Goal: Find specific page/section: Find specific page/section

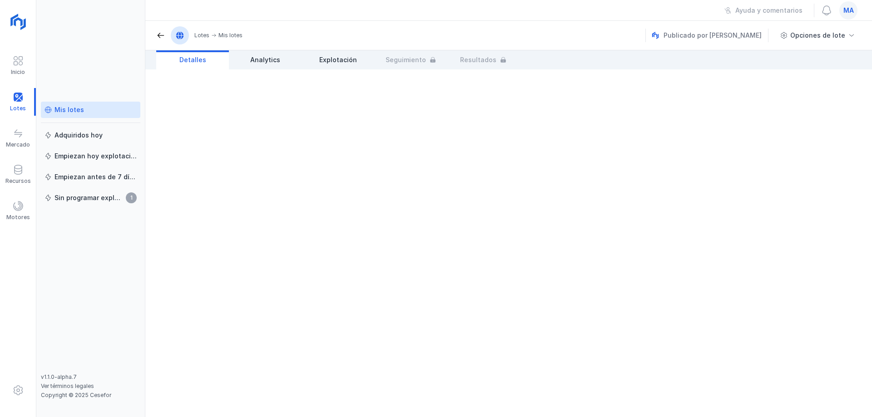
click at [89, 112] on div "Mis lotes" at bounding box center [90, 109] width 92 height 9
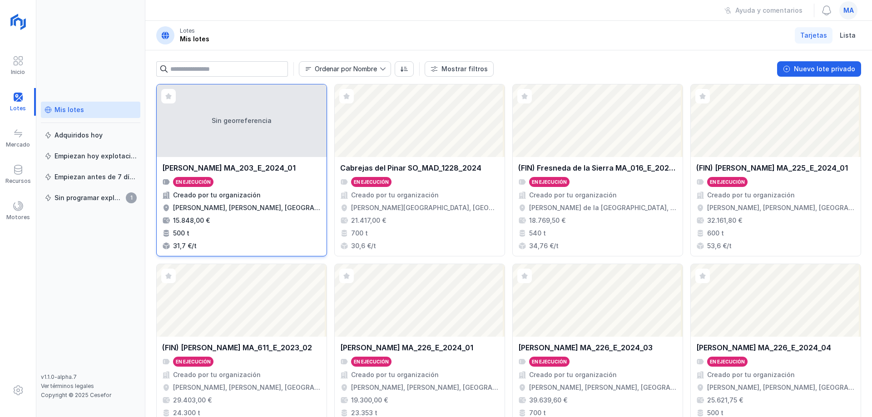
click at [272, 147] on div "Sin georreferencia" at bounding box center [242, 120] width 170 height 73
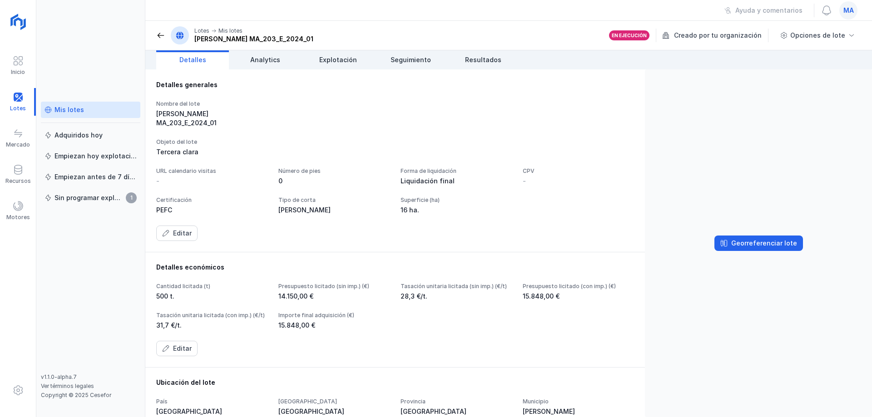
click at [351, 115] on div "Nombre del lote [PERSON_NAME] MA_203_E_2024_01" at bounding box center [395, 113] width 478 height 27
click at [158, 30] on div "Lotes Mis lotes [PERSON_NAME] MA_203_E_2024_01" at bounding box center [234, 35] width 157 height 18
click at [162, 35] on span at bounding box center [160, 35] width 9 height 9
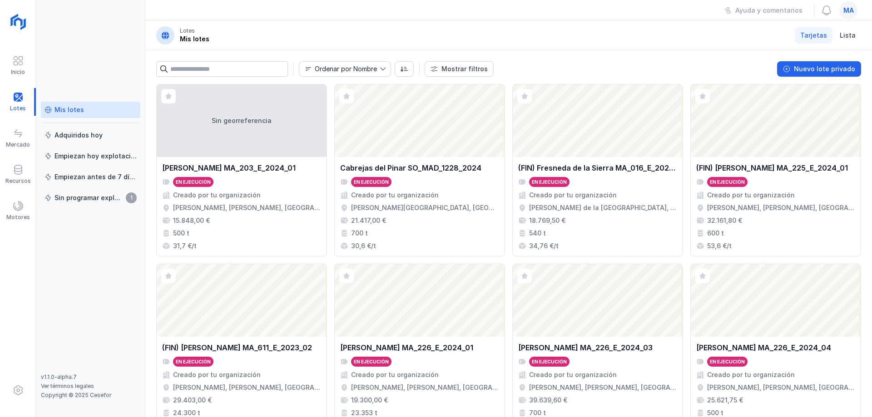
click at [576, 45] on header "Lotes Mis lotes Tarjetas Lista" at bounding box center [508, 36] width 726 height 30
